Goal: Communication & Community: Answer question/provide support

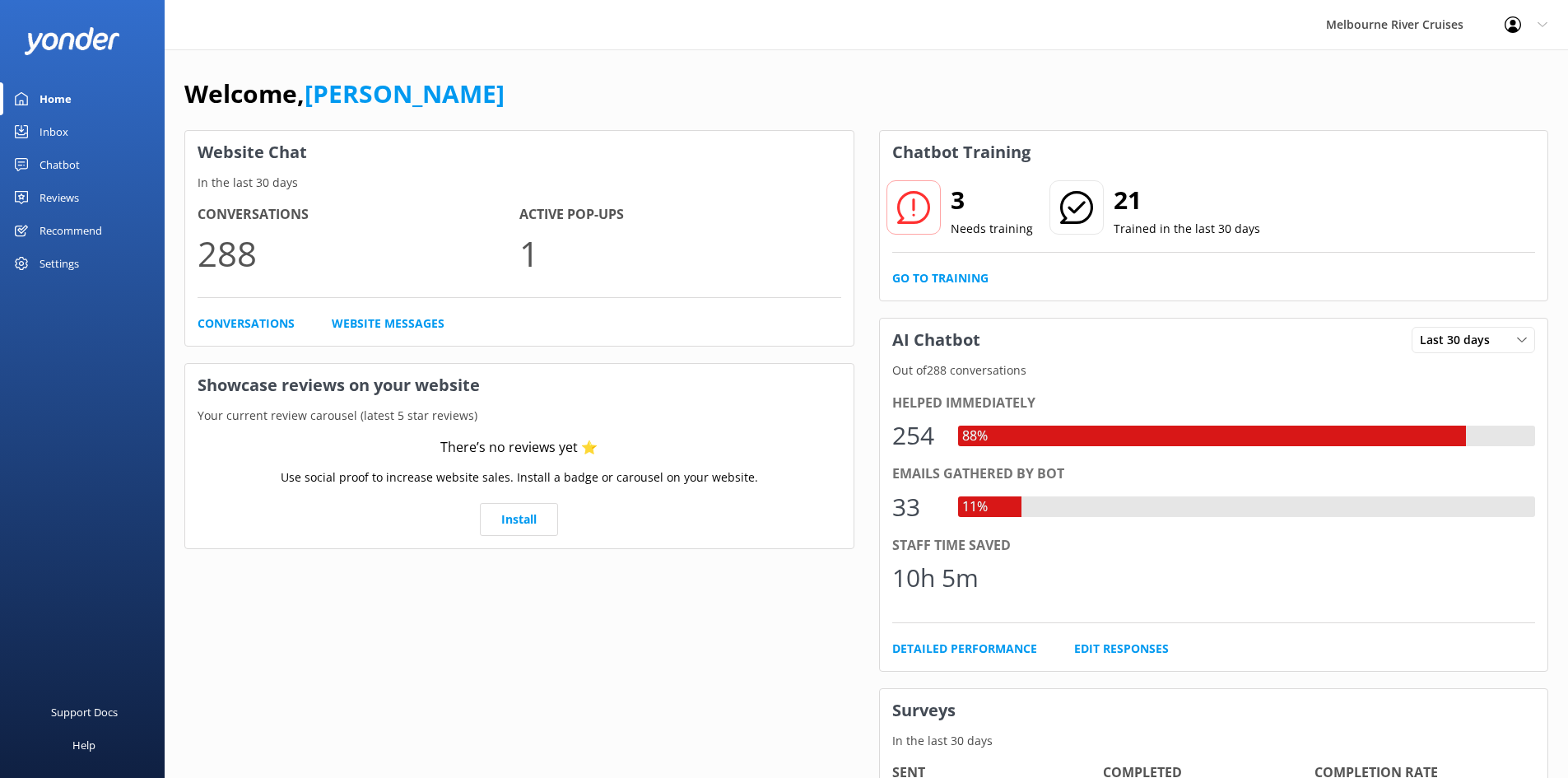
click at [50, 125] on div "Inbox" at bounding box center [53, 132] width 29 height 33
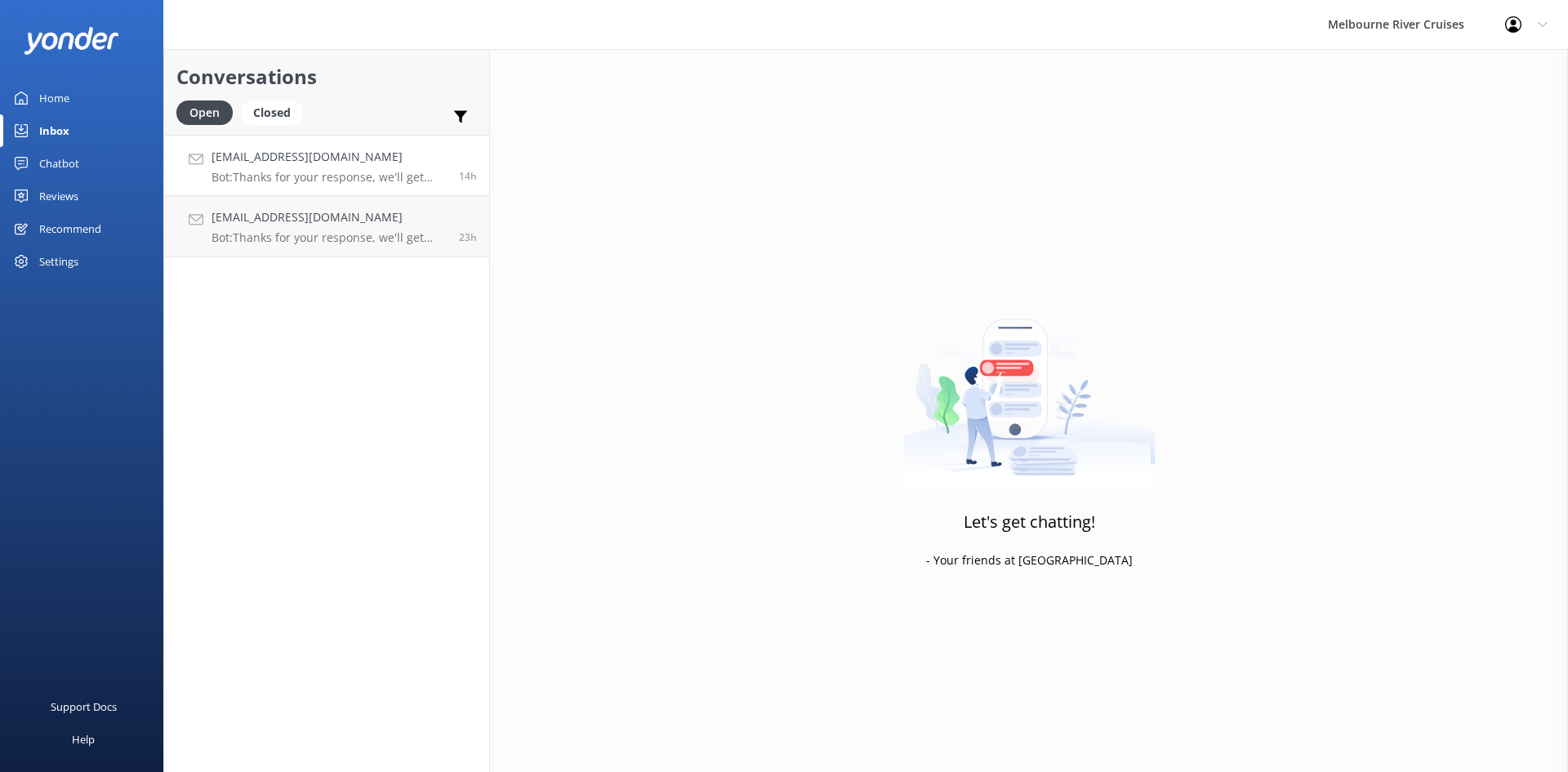
click at [358, 157] on h4 "[EMAIL_ADDRESS][DOMAIN_NAME]" at bounding box center [329, 157] width 235 height 18
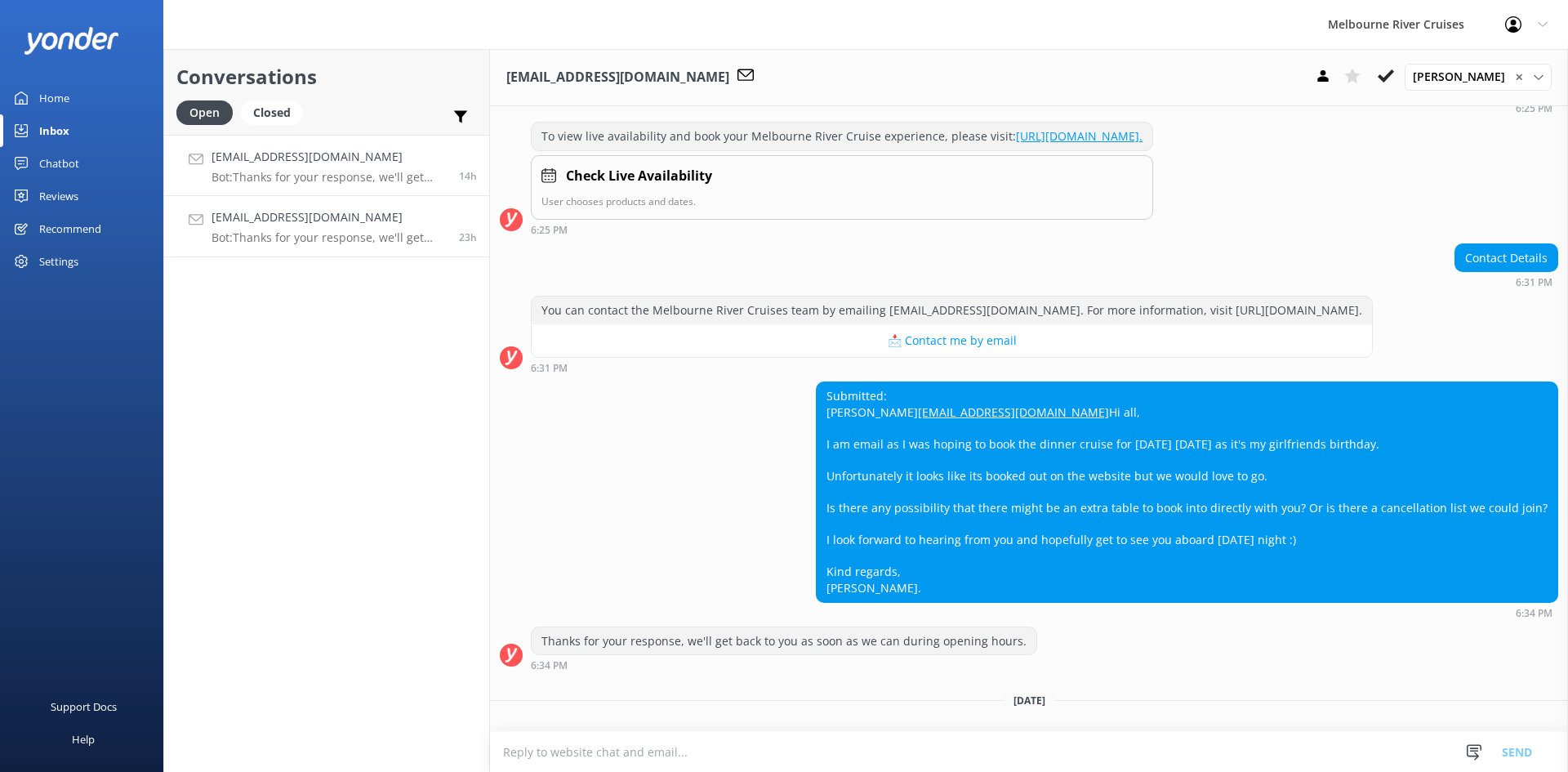
scroll to position [307, 0]
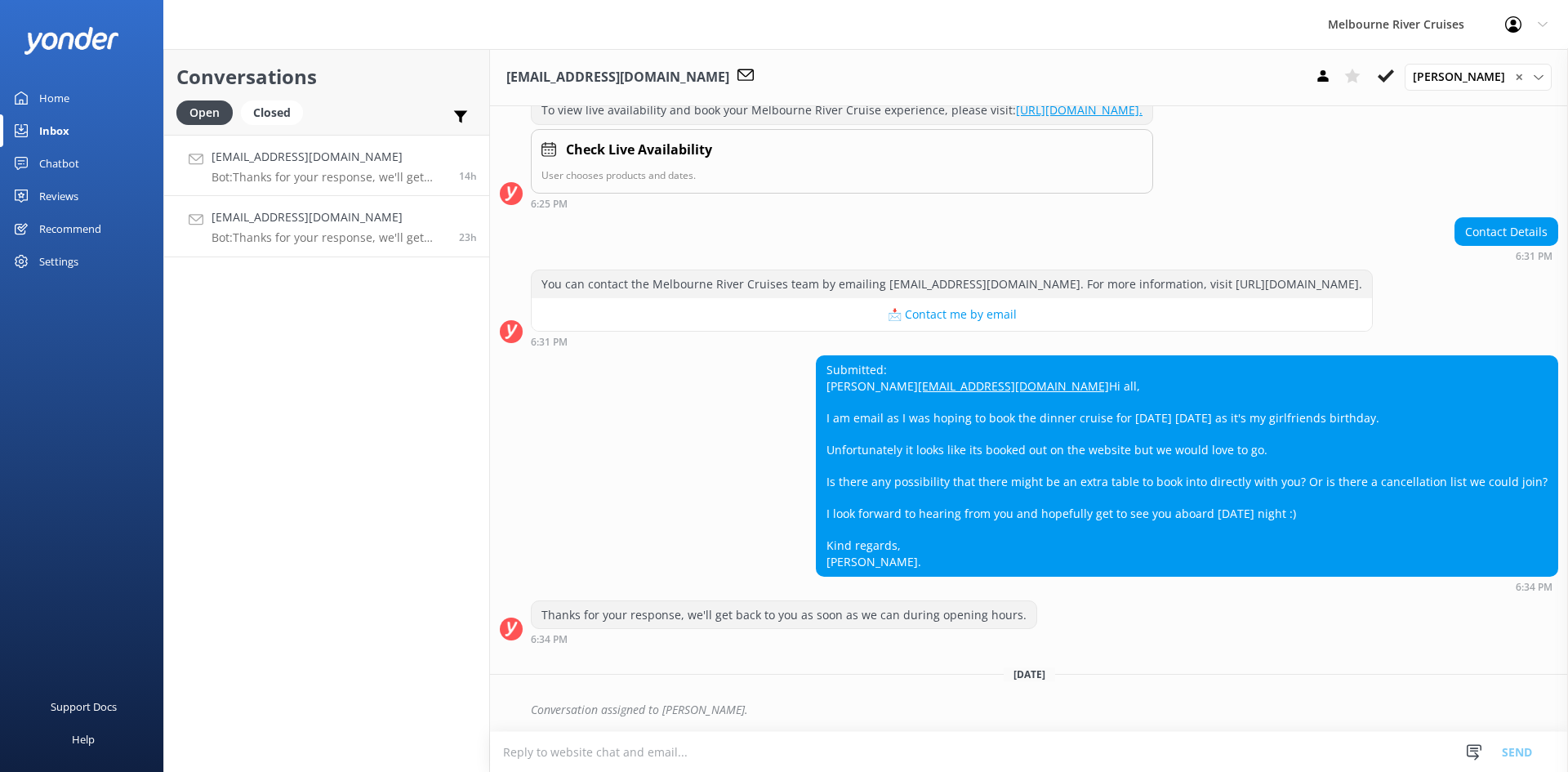
click at [368, 237] on p "Bot: Thanks for your response, we'll get back to you as soon as we can during o…" at bounding box center [329, 237] width 235 height 15
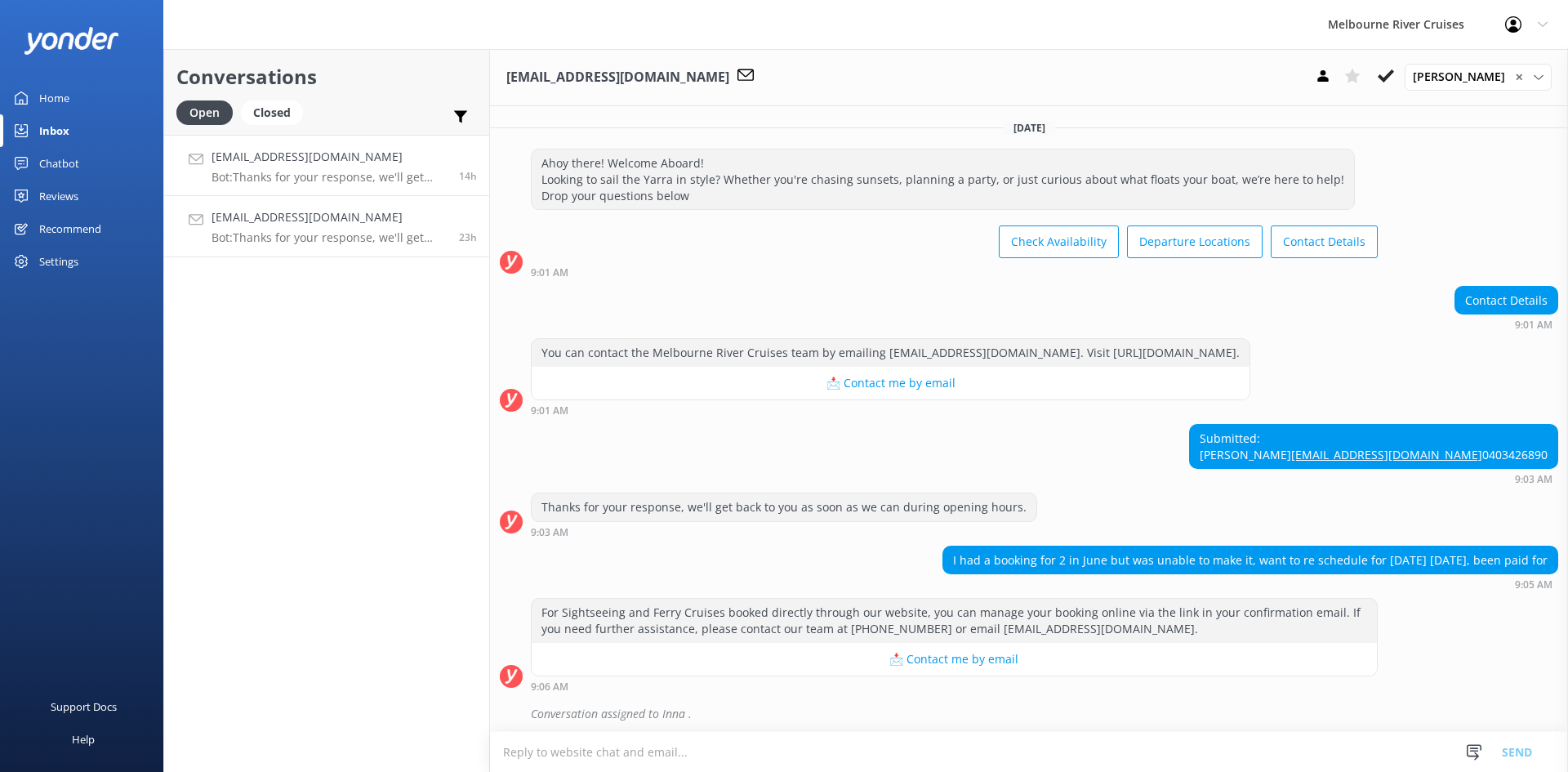
scroll to position [253, 0]
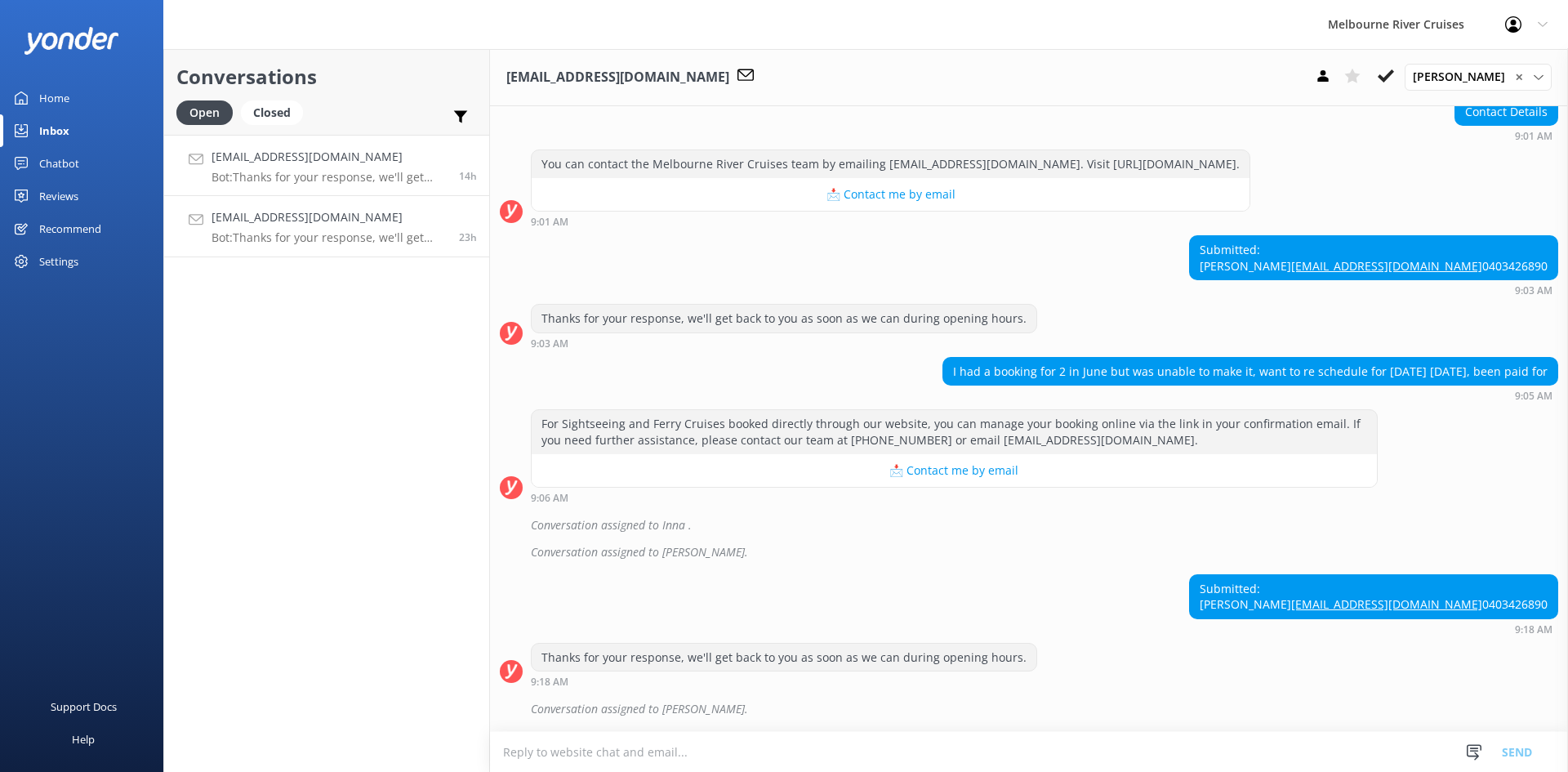
click at [358, 183] on p "Bot: Thanks for your response, we'll get back to you as soon as we can during o…" at bounding box center [329, 177] width 235 height 15
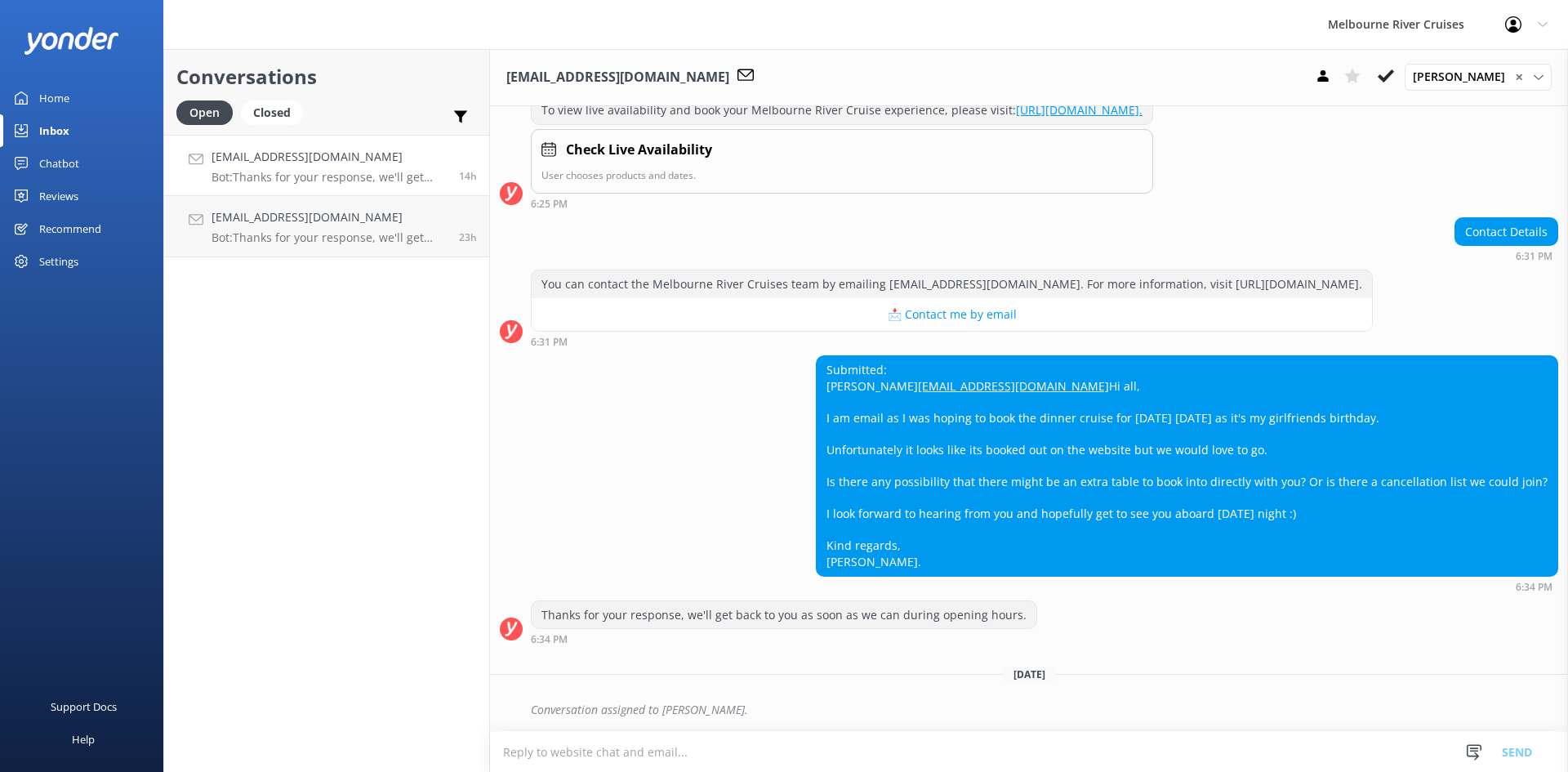
scroll to position [307, 0]
drag, startPoint x: 885, startPoint y: 563, endPoint x: 843, endPoint y: 340, distance: 226.9
click at [843, 357] on div "Submitted: [PERSON_NAME] [EMAIL_ADDRESS][DOMAIN_NAME] Hi all, I am email as I w…" at bounding box center [1187, 466] width 741 height 220
click at [1231, 540] on div "Submitted: [PERSON_NAME] [EMAIL_ADDRESS][DOMAIN_NAME] Hi all, I am email as I w…" at bounding box center [1187, 466] width 741 height 220
click at [900, 743] on textarea at bounding box center [1029, 752] width 1078 height 40
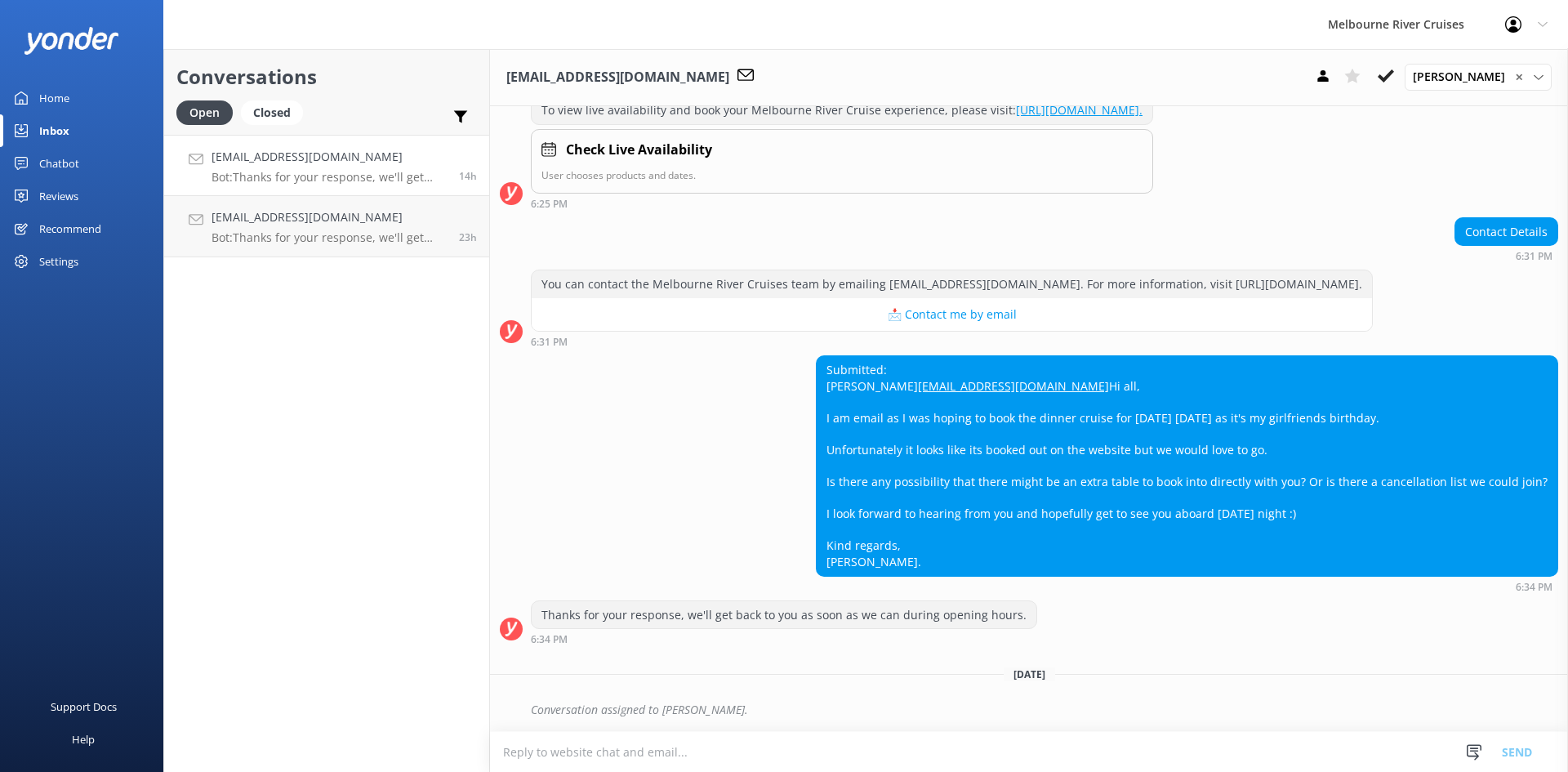
click at [729, 749] on textarea at bounding box center [1029, 752] width 1078 height 40
paste textarea "Hello, Thank you for reaching out. Unfortunately, we will not be offering dinne…"
type textarea "Hello, Thank you for reaching out. Unfortunately, we will not be offering dinne…"
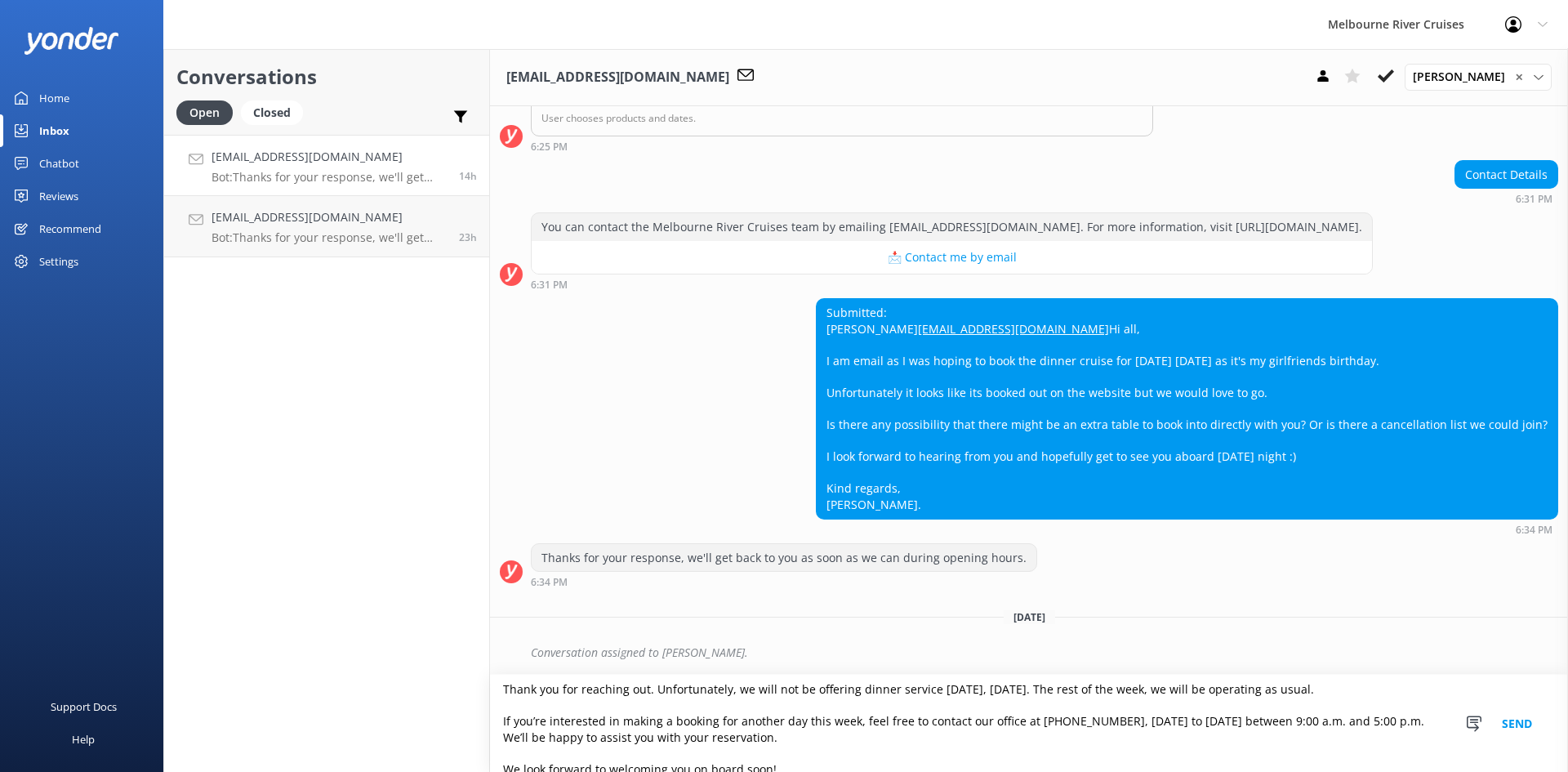
scroll to position [0, 0]
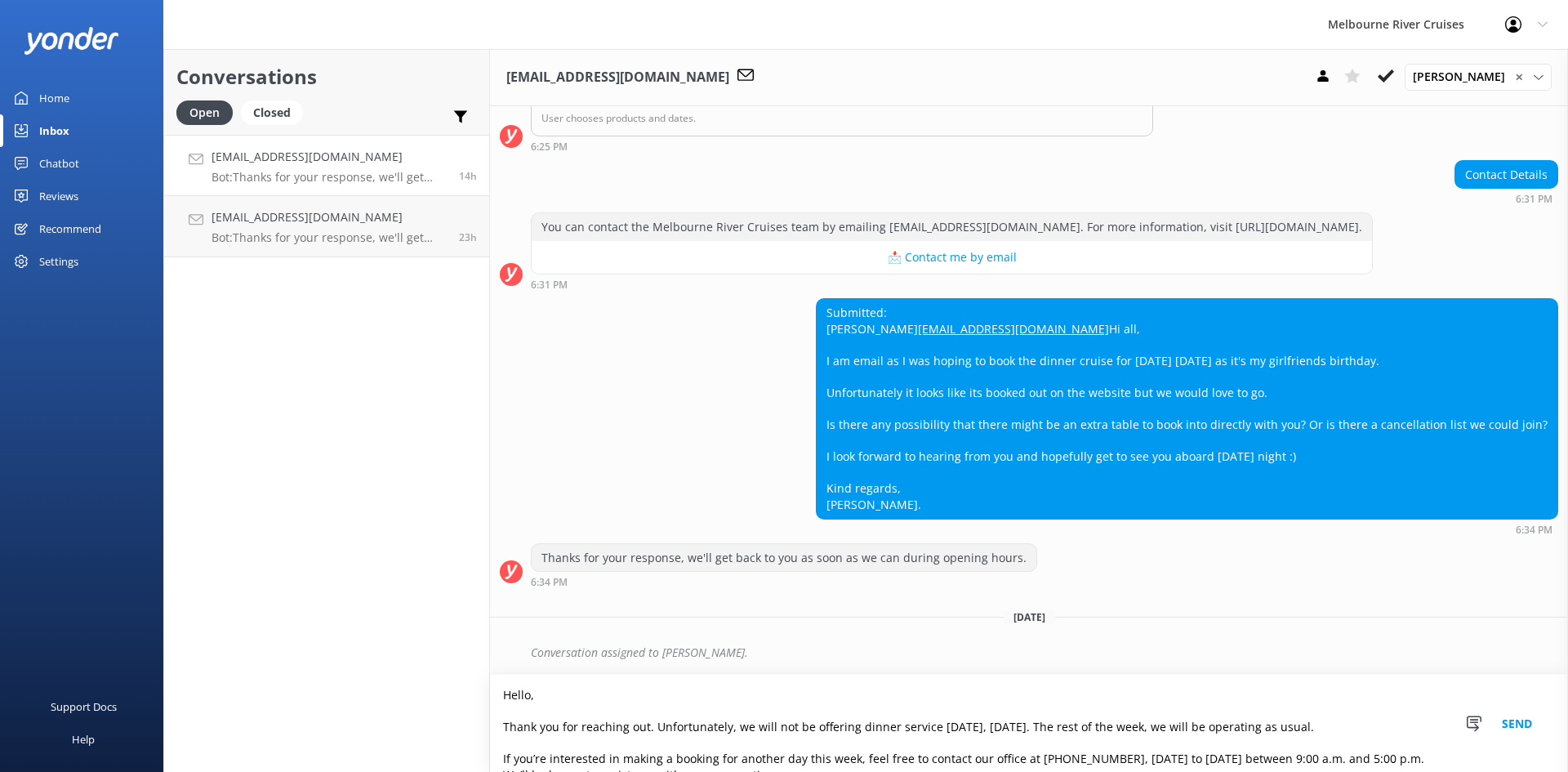
drag, startPoint x: 825, startPoint y: 763, endPoint x: 483, endPoint y: 680, distance: 351.9
click at [483, 680] on div "Conversations Open Closed Important Assigned to me Unassigned [EMAIL_ADDRESS][D…" at bounding box center [865, 410] width 1404 height 723
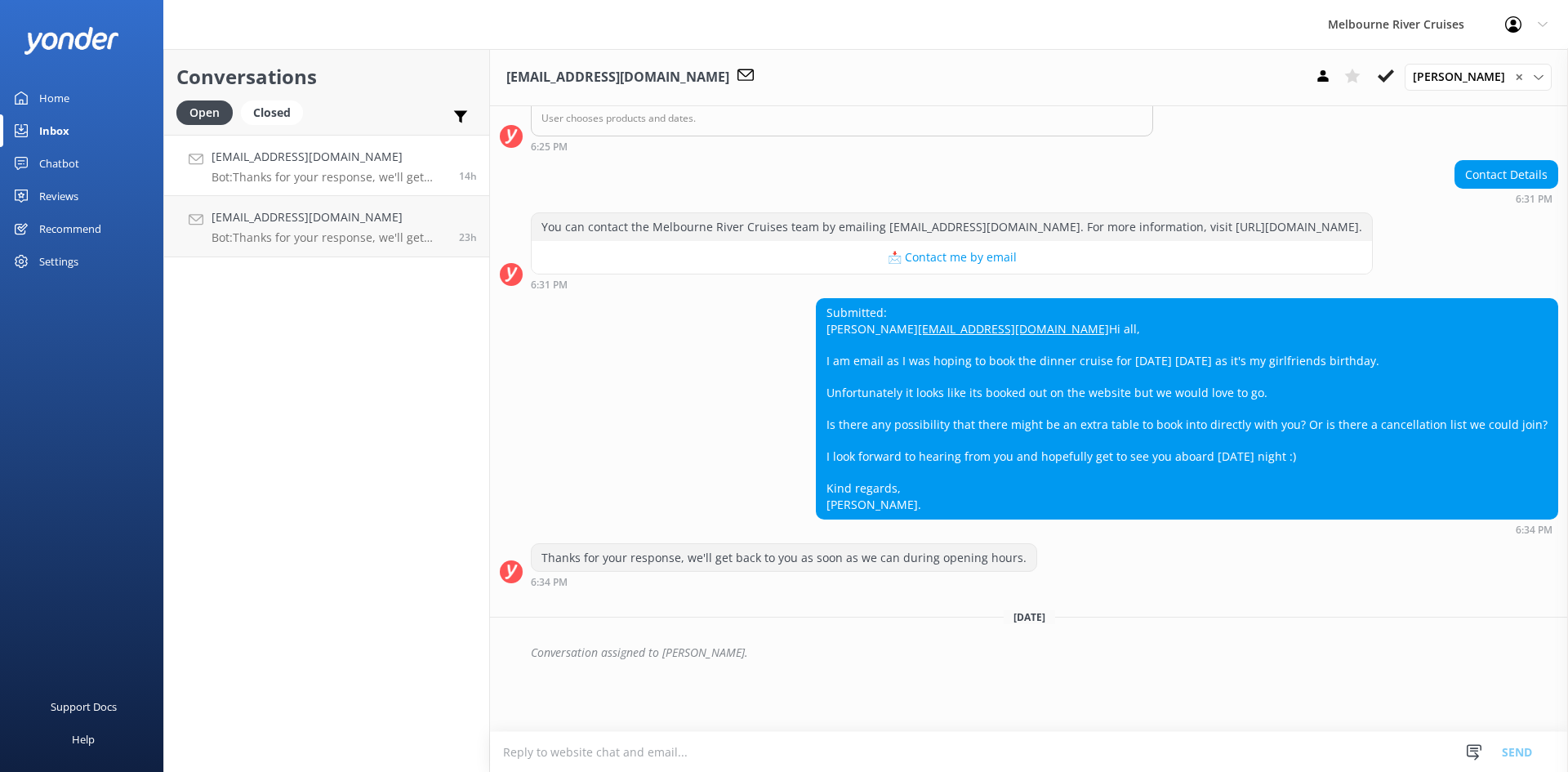
scroll to position [307, 0]
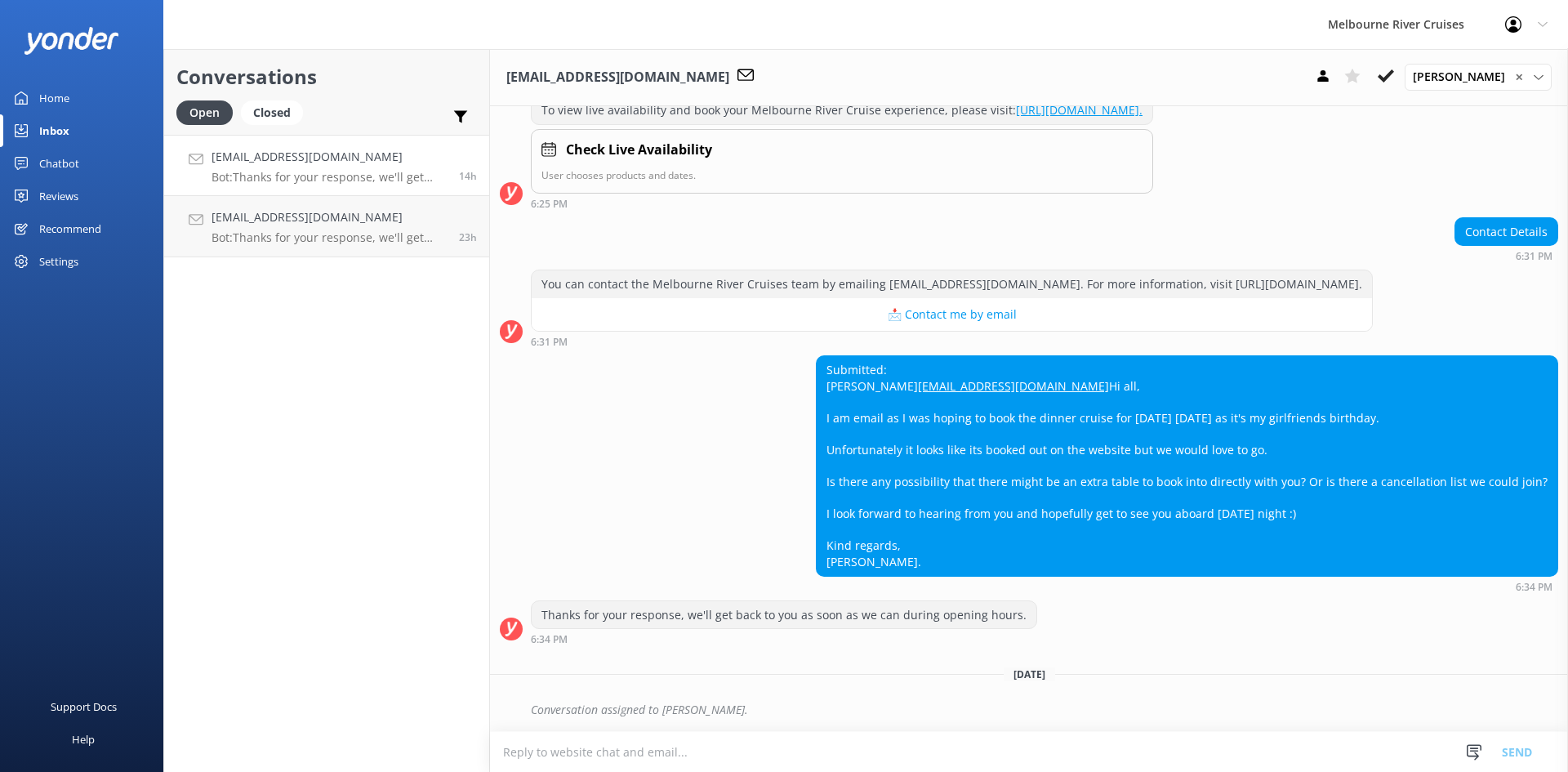
click at [758, 749] on textarea at bounding box center [1029, 752] width 1078 height 40
paste textarea "Hello, Thank you for reaching out. Unfortunately, we will not be offering dinne…"
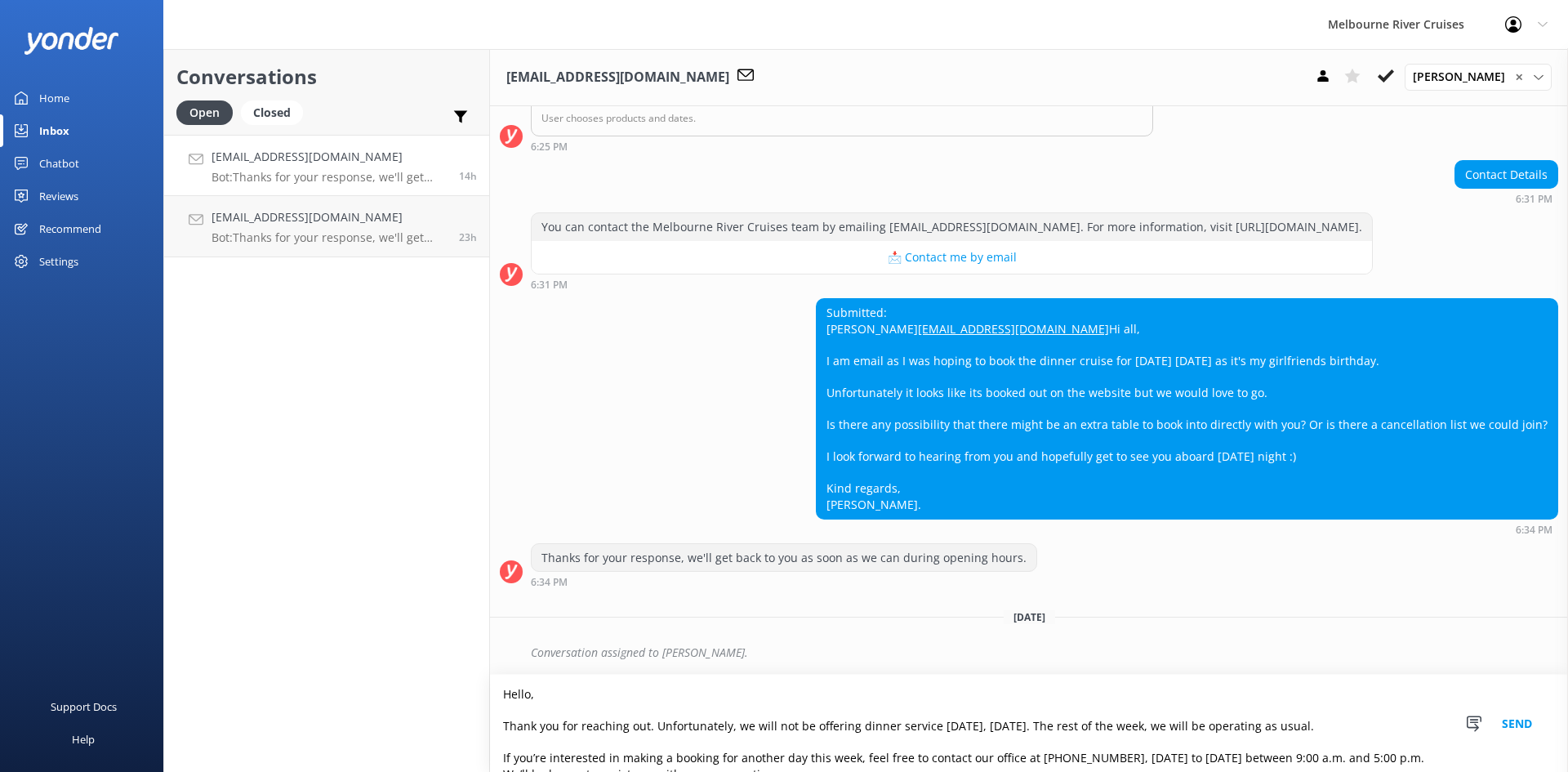
scroll to position [0, 0]
click at [531, 695] on textarea "Hello, Thank you for reaching out. Unfortunately, we will not be offering dinne…" at bounding box center [1029, 724] width 1078 height 97
drag, startPoint x: 1025, startPoint y: 723, endPoint x: 1032, endPoint y: 724, distance: 7.1
click at [1025, 723] on textarea "Hi [PERSON_NAME], Thank you for reaching out. Unfortunately, we will not be off…" at bounding box center [1029, 724] width 1078 height 97
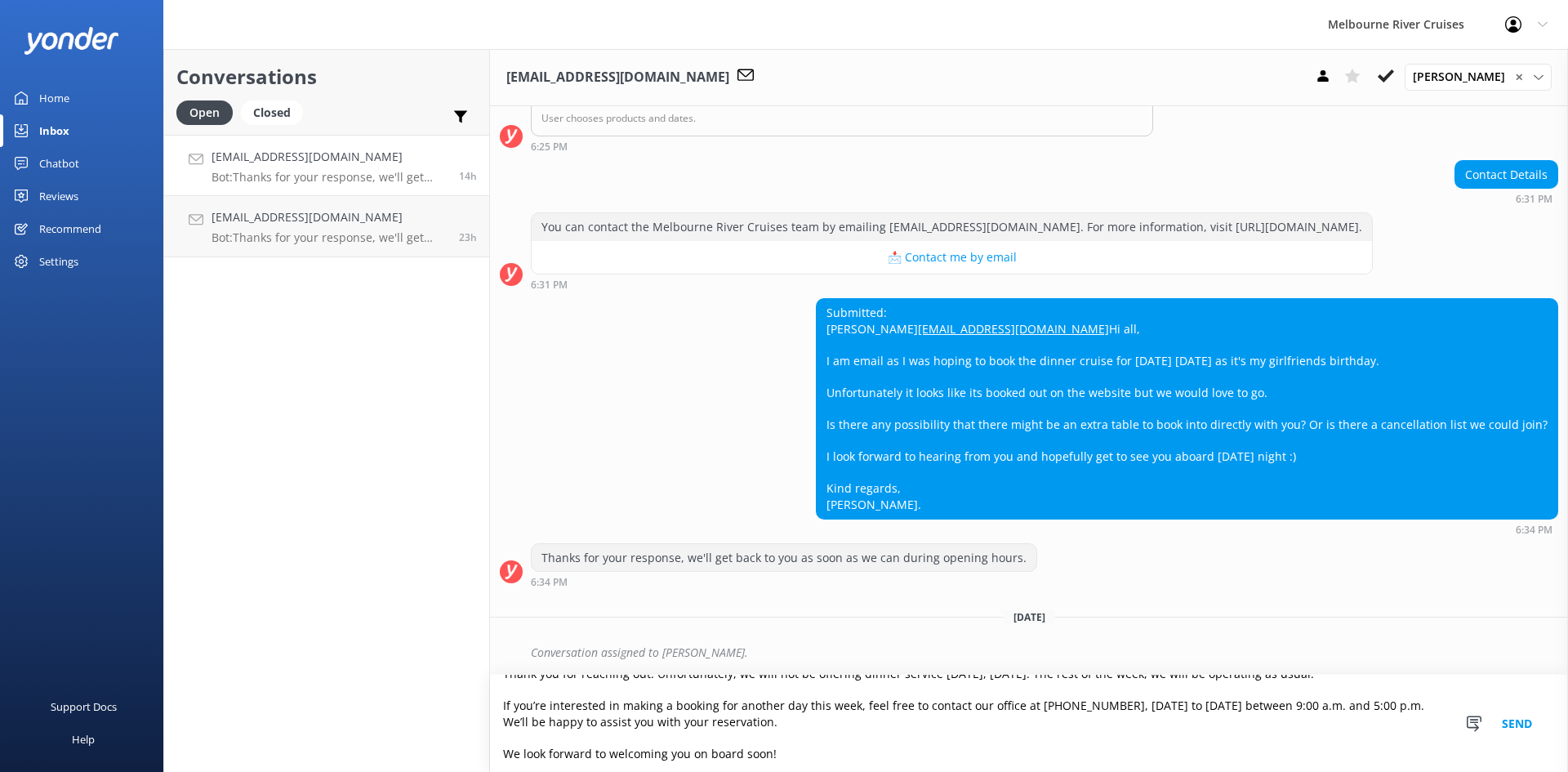
scroll to position [81, 0]
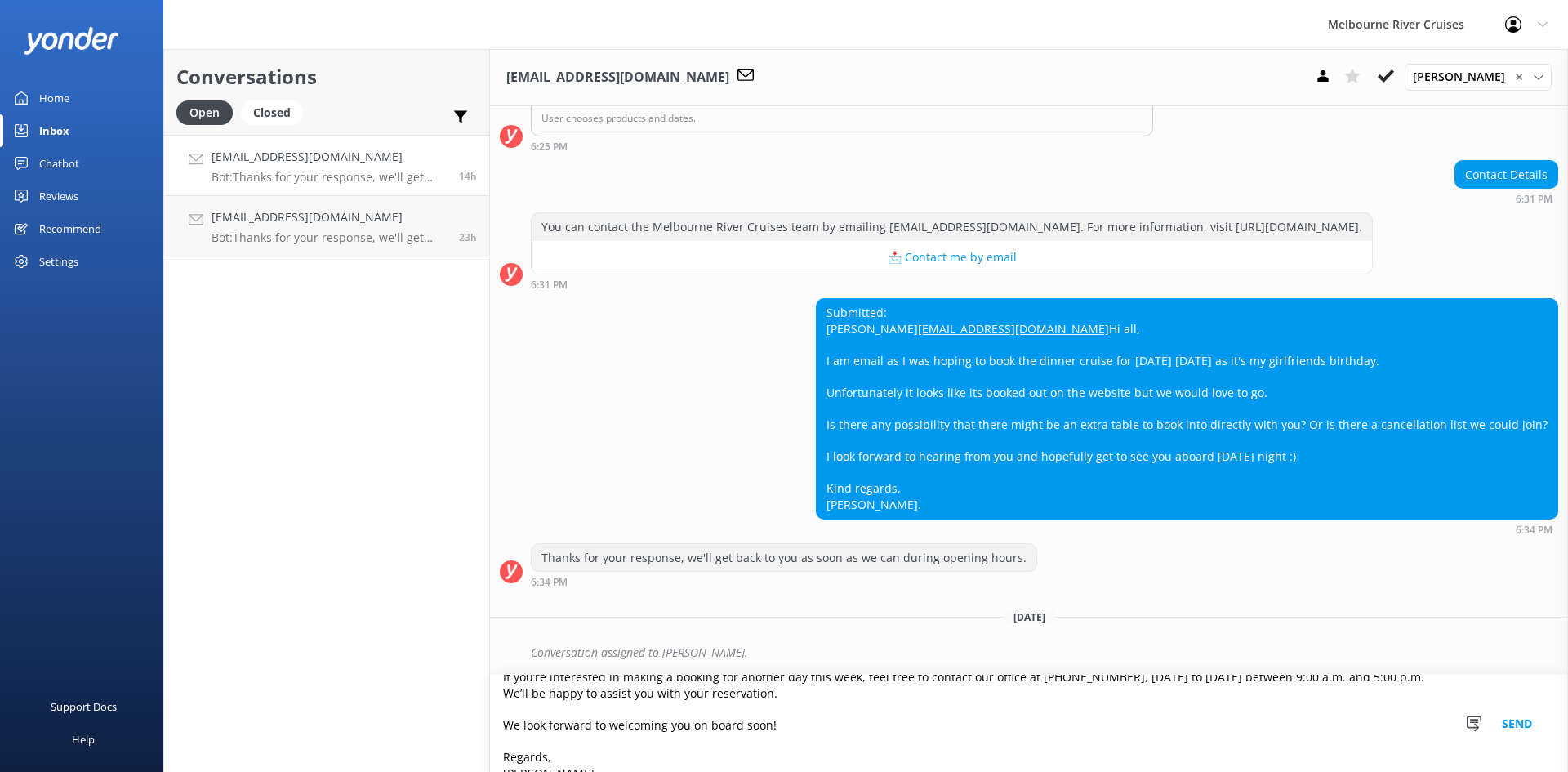
click at [861, 698] on textarea "Hi [PERSON_NAME], Thank you for reaching out. Unfortunately, we will not be off…" at bounding box center [1029, 724] width 1078 height 97
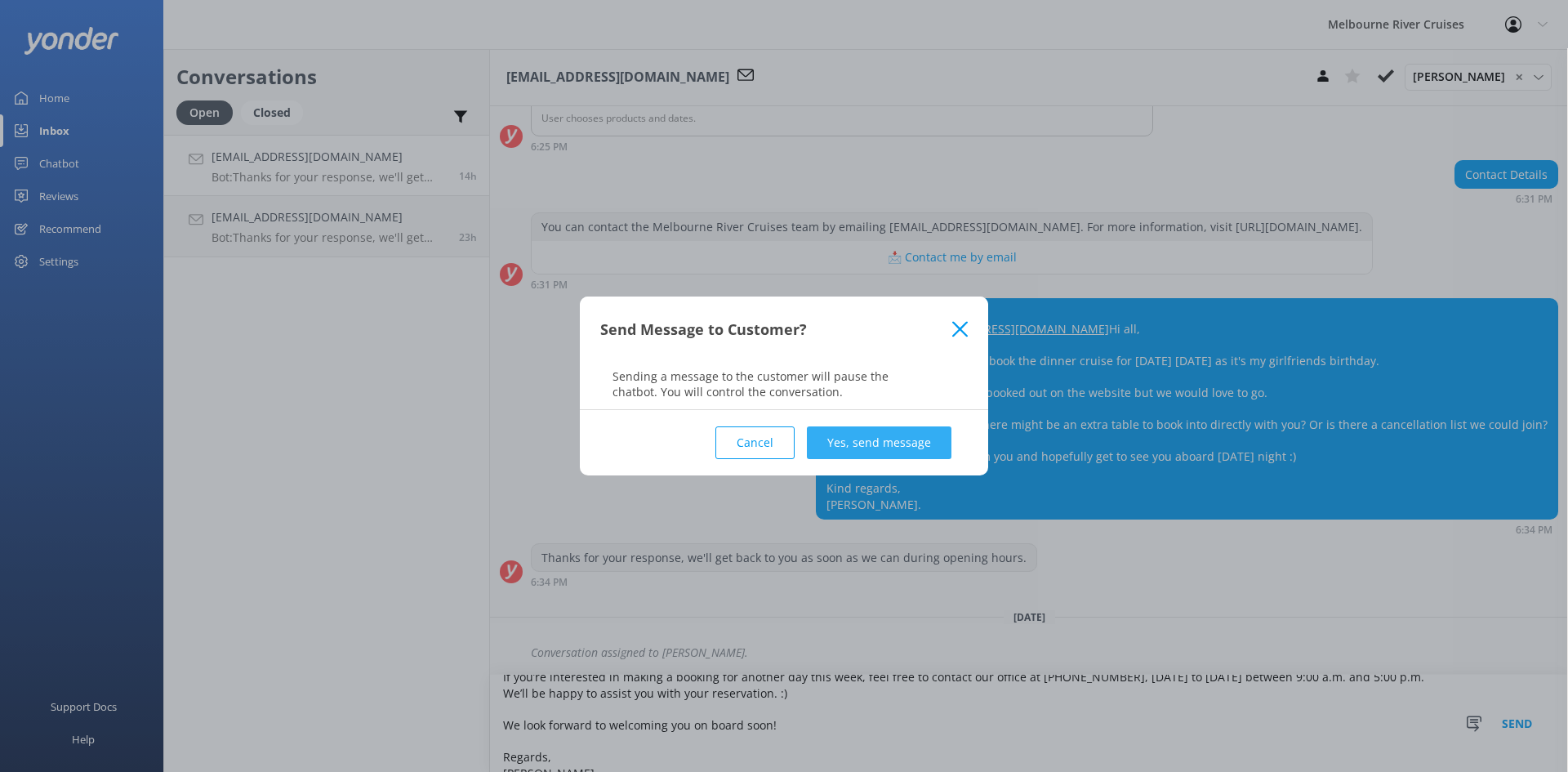
type textarea "Hi [PERSON_NAME], Thank you for reaching out. Unfortunately, we will not be off…"
click at [899, 444] on button "Yes, send message" at bounding box center [879, 443] width 145 height 33
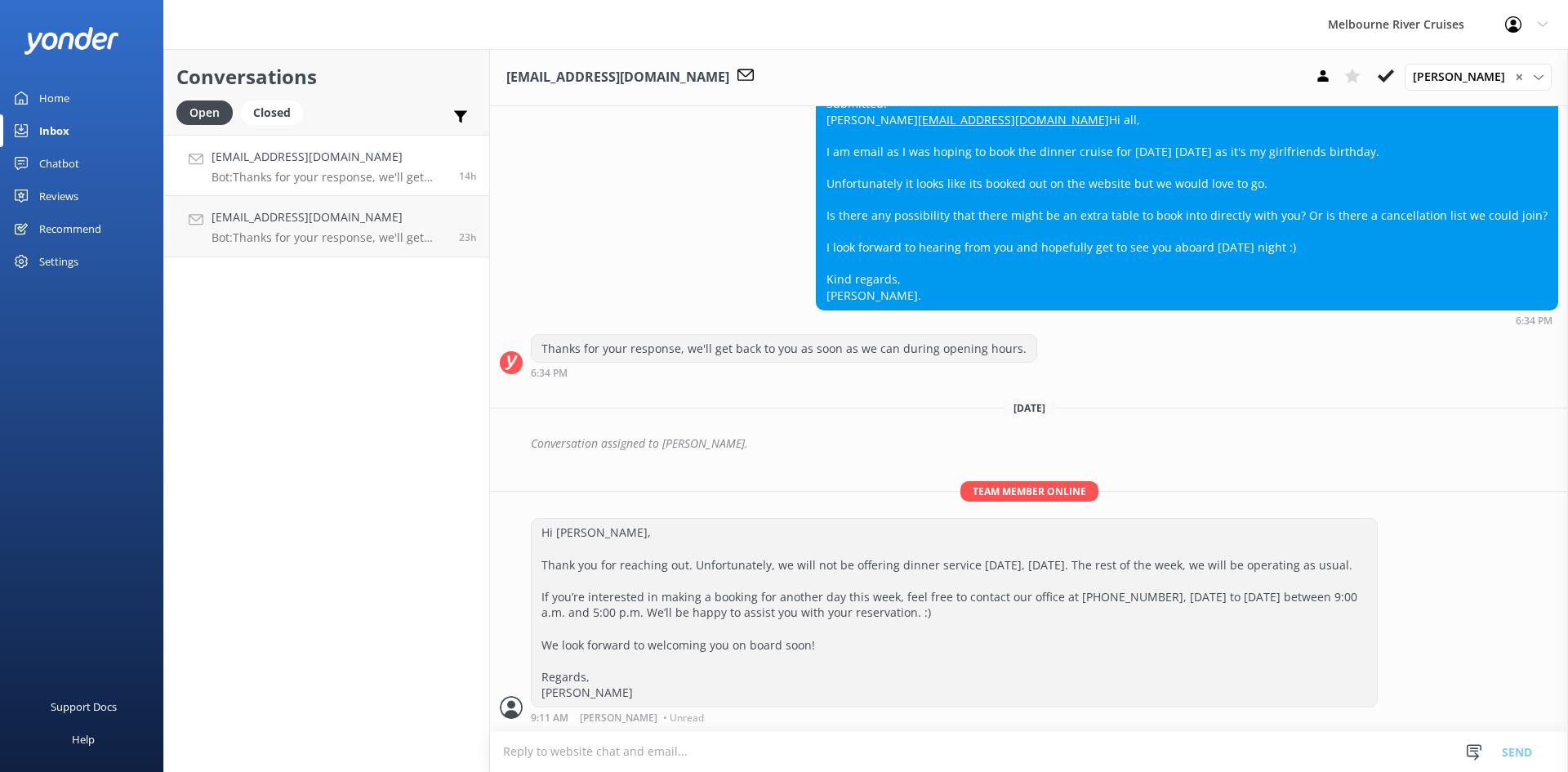
scroll to position [589, 0]
click at [1398, 67] on button at bounding box center [1386, 76] width 29 height 24
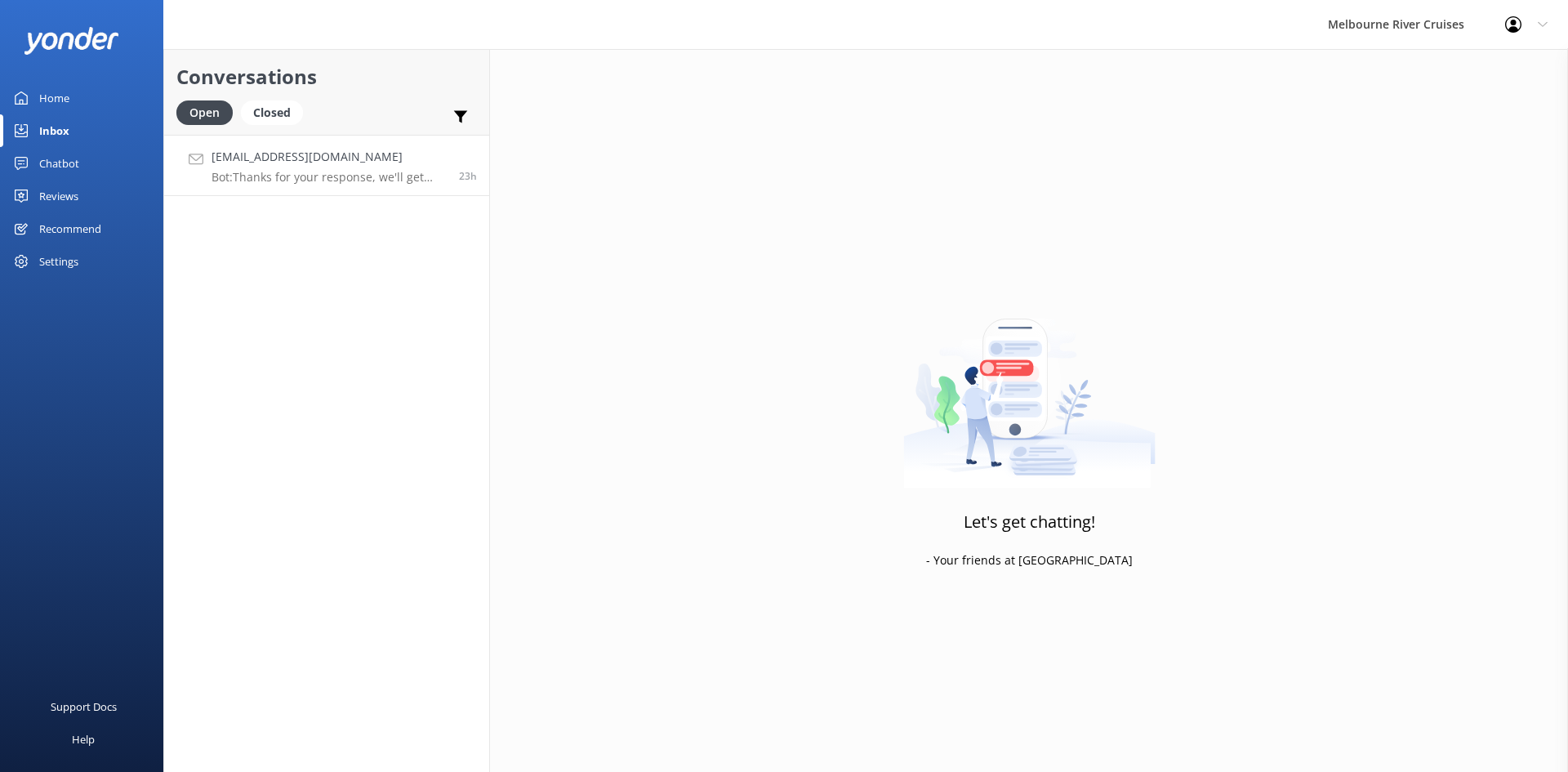
click at [328, 183] on p "Bot: Thanks for your response, we'll get back to you as soon as we can during o…" at bounding box center [329, 177] width 235 height 15
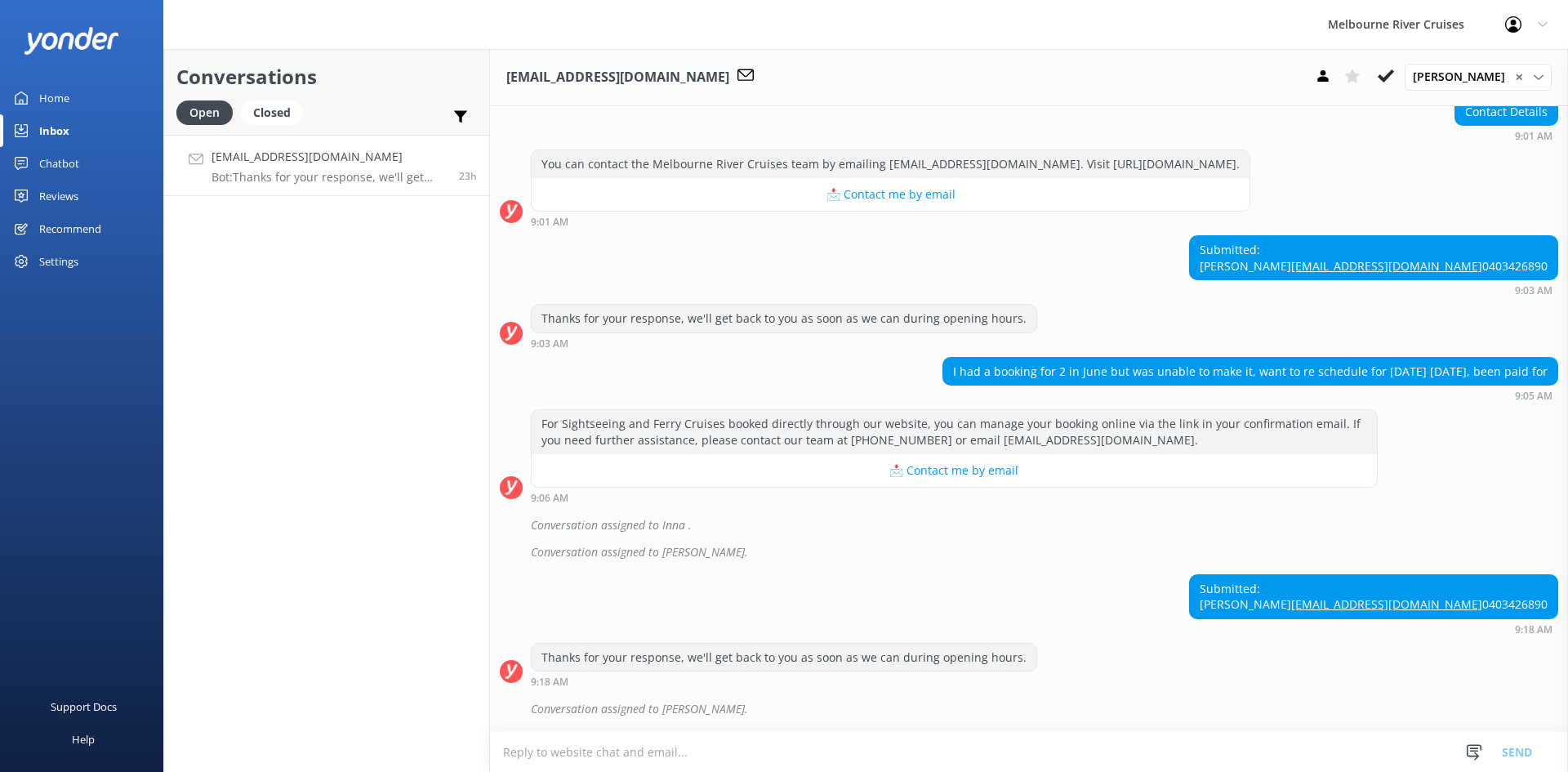
scroll to position [253, 0]
